Goal: Entertainment & Leisure: Consume media (video, audio)

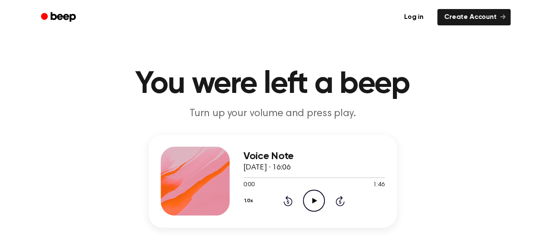
click at [308, 202] on icon "Play Audio" at bounding box center [314, 201] width 22 height 22
click at [308, 202] on icon "Pause Audio" at bounding box center [314, 201] width 22 height 22
click at [308, 204] on icon "Play Audio" at bounding box center [314, 201] width 22 height 22
click at [310, 198] on icon "Pause Audio" at bounding box center [314, 201] width 22 height 22
click at [289, 200] on icon "Rewind 5 seconds" at bounding box center [287, 201] width 9 height 11
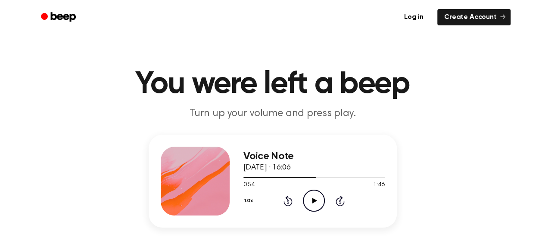
click at [289, 201] on icon "Rewind 5 seconds" at bounding box center [287, 201] width 9 height 11
click at [298, 202] on div "1.0x Rewind 5 seconds Play Audio Skip 5 seconds" at bounding box center [313, 201] width 141 height 22
click at [305, 202] on icon "Play Audio" at bounding box center [314, 201] width 22 height 22
click at [289, 201] on icon "Rewind 5 seconds" at bounding box center [287, 201] width 9 height 11
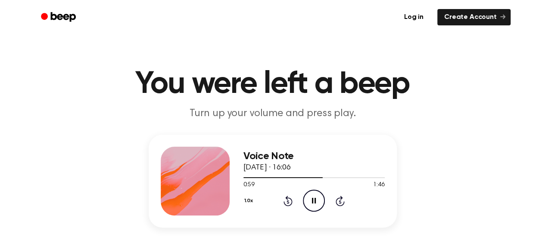
click at [289, 202] on icon "Rewind 5 seconds" at bounding box center [287, 201] width 9 height 11
click at [290, 203] on icon "Rewind 5 seconds" at bounding box center [287, 201] width 9 height 11
click at [286, 199] on icon at bounding box center [287, 201] width 9 height 10
click at [319, 199] on icon "Pause Audio" at bounding box center [314, 201] width 22 height 22
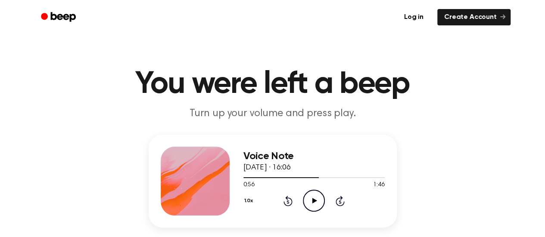
click at [324, 193] on icon "Play Audio" at bounding box center [314, 201] width 22 height 22
click at [287, 202] on icon "Rewind 5 seconds" at bounding box center [287, 201] width 9 height 11
click at [288, 202] on icon "Rewind 5 seconds" at bounding box center [287, 201] width 9 height 11
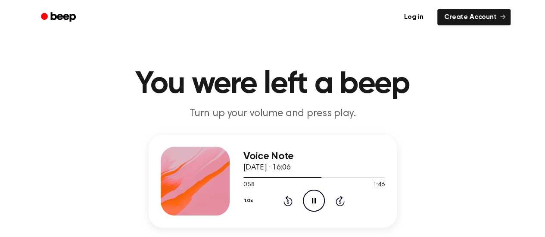
click at [313, 201] on icon at bounding box center [314, 201] width 4 height 6
click at [314, 202] on icon at bounding box center [314, 201] width 5 height 6
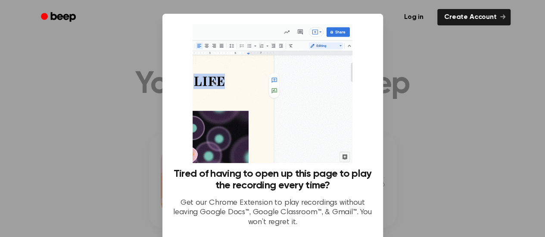
click at [433, 191] on div at bounding box center [272, 118] width 545 height 237
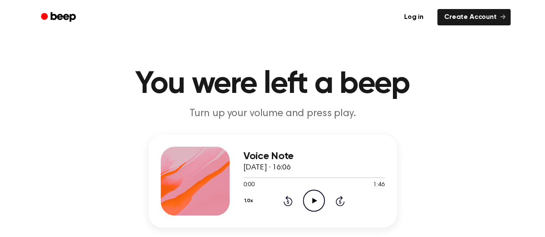
click at [311, 196] on icon "Play Audio" at bounding box center [314, 201] width 22 height 22
click at [339, 202] on icon at bounding box center [340, 201] width 2 height 3
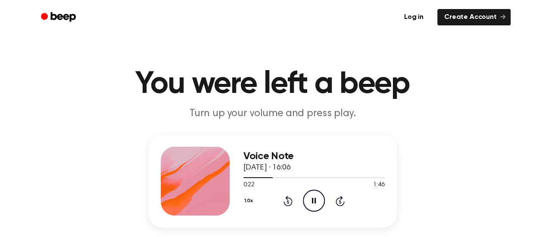
click at [339, 202] on icon at bounding box center [340, 201] width 2 height 3
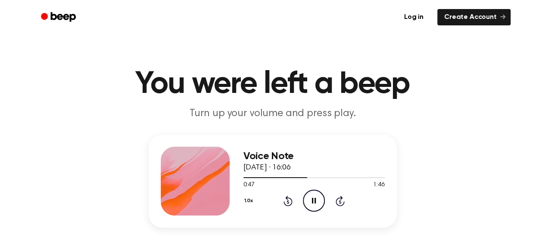
click at [339, 202] on icon at bounding box center [340, 201] width 2 height 3
click at [321, 197] on icon "Pause Audio" at bounding box center [314, 201] width 22 height 22
click at [288, 201] on icon at bounding box center [288, 201] width 2 height 3
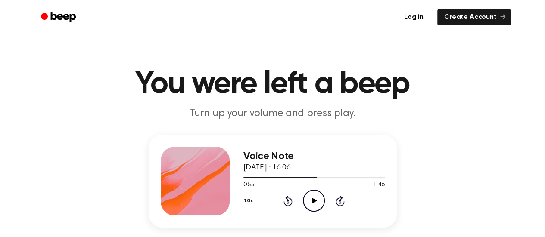
click at [315, 200] on icon at bounding box center [314, 201] width 5 height 6
click at [290, 199] on icon at bounding box center [287, 201] width 9 height 10
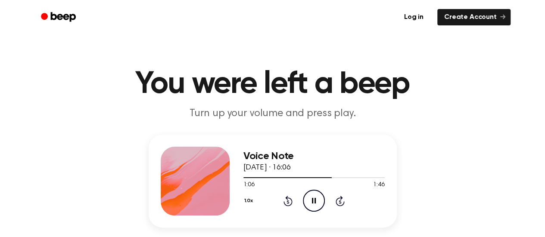
click at [290, 199] on icon at bounding box center [287, 201] width 9 height 10
click at [290, 201] on icon "Rewind 5 seconds" at bounding box center [287, 201] width 9 height 11
click at [289, 199] on icon "Rewind 5 seconds" at bounding box center [287, 201] width 9 height 11
click at [323, 204] on icon "Pause Audio" at bounding box center [314, 201] width 22 height 22
click at [317, 199] on icon "Play Audio" at bounding box center [314, 201] width 22 height 22
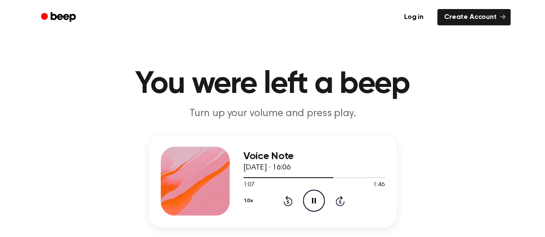
click at [287, 199] on icon at bounding box center [287, 201] width 9 height 10
click at [287, 198] on icon at bounding box center [287, 201] width 9 height 10
drag, startPoint x: 287, startPoint y: 198, endPoint x: 427, endPoint y: 203, distance: 140.5
click at [427, 203] on div "Voice Note [DATE] · 16:06 1:24 1:46 Your browser does not support the [object O…" at bounding box center [272, 202] width 524 height 134
click at [286, 200] on icon "Rewind 5 seconds" at bounding box center [287, 201] width 9 height 11
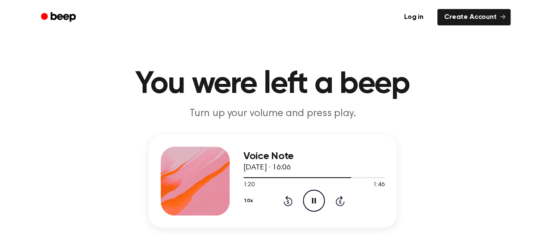
click at [286, 200] on icon "Rewind 5 seconds" at bounding box center [287, 201] width 9 height 11
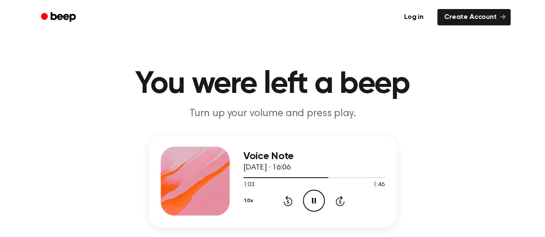
click at [286, 200] on icon "Rewind 5 seconds" at bounding box center [287, 201] width 9 height 11
click at [309, 203] on icon "Pause Audio" at bounding box center [314, 201] width 22 height 22
click at [309, 203] on icon "Play Audio" at bounding box center [314, 201] width 22 height 22
click at [286, 199] on icon at bounding box center [287, 201] width 9 height 10
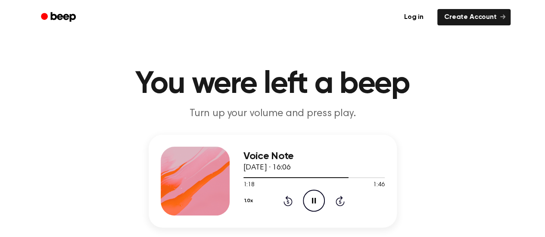
click at [286, 199] on icon at bounding box center [287, 201] width 9 height 10
click at [287, 199] on icon at bounding box center [287, 201] width 9 height 10
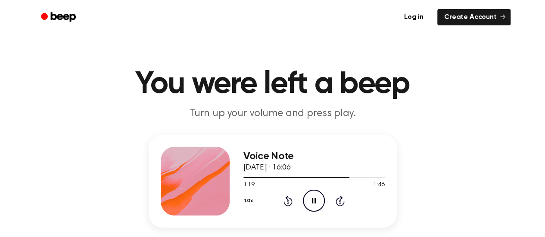
click at [287, 199] on icon at bounding box center [287, 201] width 9 height 10
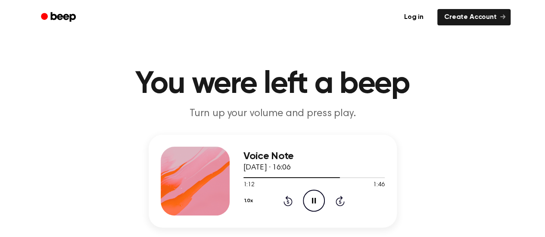
click at [287, 199] on icon at bounding box center [287, 201] width 9 height 10
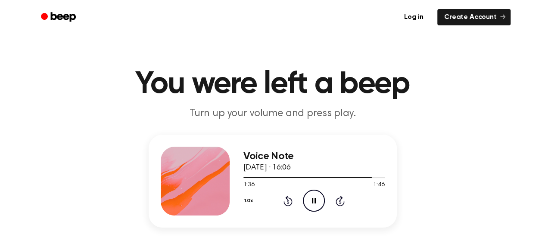
click at [287, 199] on icon at bounding box center [287, 201] width 9 height 10
click at [287, 200] on icon "Rewind 5 seconds" at bounding box center [287, 201] width 9 height 11
click at [286, 202] on icon "Rewind 5 seconds" at bounding box center [287, 201] width 9 height 11
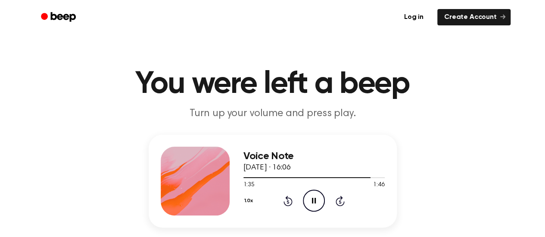
click at [286, 206] on icon at bounding box center [287, 201] width 9 height 10
click at [288, 207] on div "1.0x Rewind 5 seconds Pause Audio Skip 5 seconds" at bounding box center [313, 201] width 141 height 22
click at [287, 193] on div "1.0x Rewind 5 seconds Pause Audio Skip 5 seconds" at bounding box center [313, 201] width 141 height 22
click at [287, 194] on div "1.0x Rewind 5 seconds Pause Audio Skip 5 seconds" at bounding box center [313, 201] width 141 height 22
click at [289, 199] on icon at bounding box center [287, 201] width 9 height 10
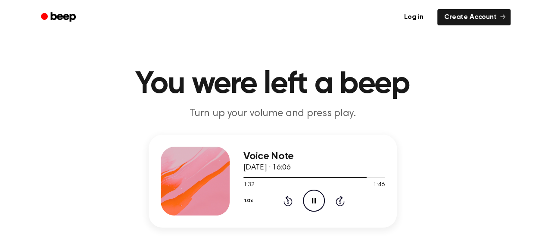
click at [289, 199] on icon at bounding box center [287, 201] width 9 height 10
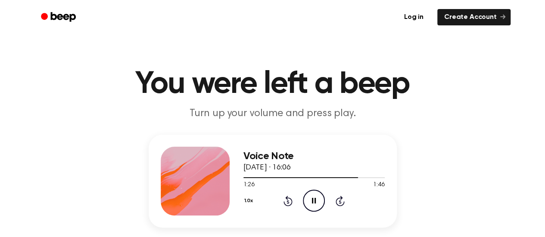
click at [289, 199] on icon at bounding box center [287, 201] width 9 height 10
click at [298, 200] on div "1.0x Rewind 5 seconds Pause Audio Skip 5 seconds" at bounding box center [313, 201] width 141 height 22
click at [288, 203] on icon at bounding box center [288, 201] width 2 height 3
click at [288, 203] on icon "Rewind 5 seconds" at bounding box center [287, 201] width 9 height 11
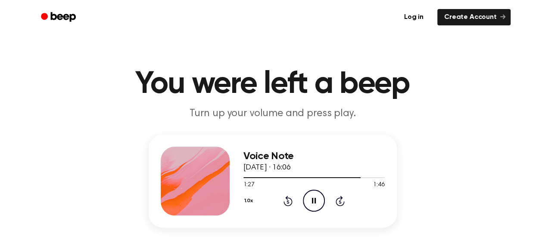
click at [288, 203] on icon "Rewind 5 seconds" at bounding box center [287, 201] width 9 height 11
click at [287, 203] on icon at bounding box center [288, 201] width 2 height 3
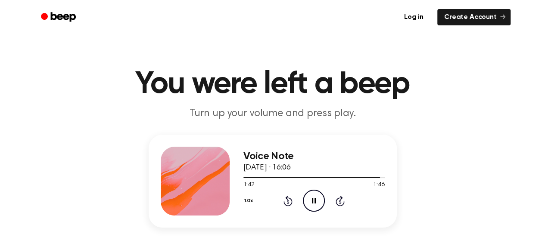
click at [287, 203] on icon at bounding box center [288, 201] width 2 height 3
click at [287, 202] on icon at bounding box center [288, 201] width 2 height 3
click at [288, 200] on icon at bounding box center [288, 201] width 2 height 3
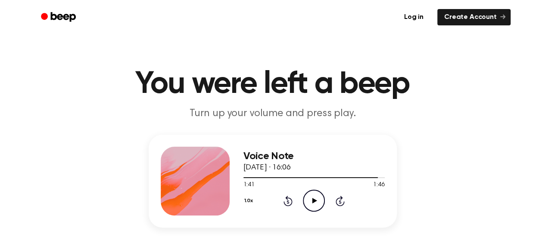
click at [288, 200] on icon at bounding box center [288, 201] width 2 height 3
click at [319, 202] on icon "Play Audio" at bounding box center [314, 201] width 22 height 22
drag, startPoint x: 330, startPoint y: 191, endPoint x: 286, endPoint y: 197, distance: 43.9
click at [286, 197] on icon at bounding box center [287, 201] width 9 height 10
